Goal: Find specific page/section: Find specific page/section

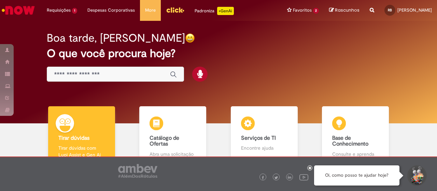
scroll to position [44, 0]
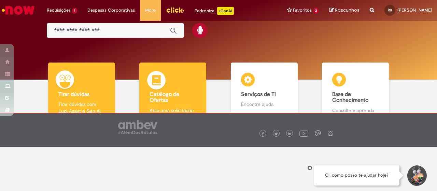
click at [189, 89] on div "Catálogo de Ofertas Catálogo de Ofertas Abra uma solicitação" at bounding box center [172, 92] width 67 height 59
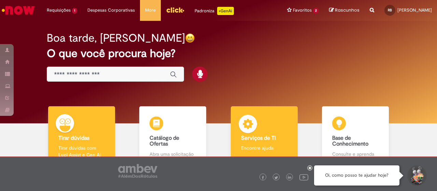
click at [254, 141] on b "Serviços de TI" at bounding box center [258, 138] width 35 height 7
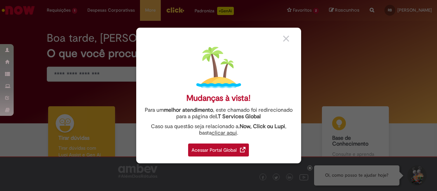
click at [208, 148] on div "Acessar Portal Global" at bounding box center [218, 150] width 61 height 13
